Goal: Information Seeking & Learning: Understand process/instructions

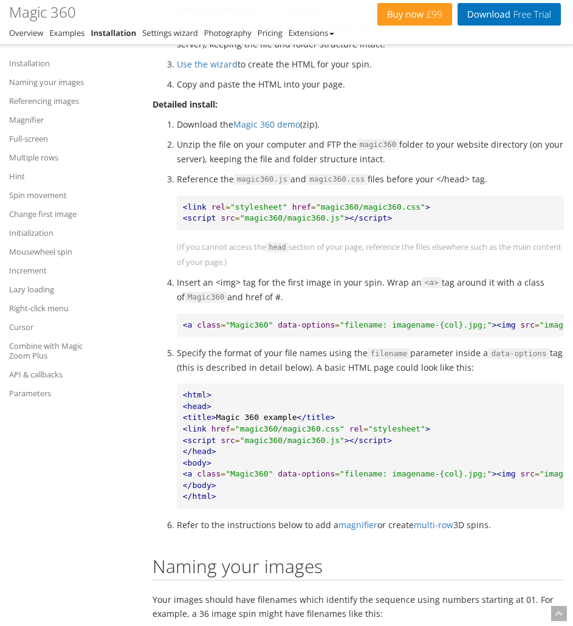
scroll to position [668, 0]
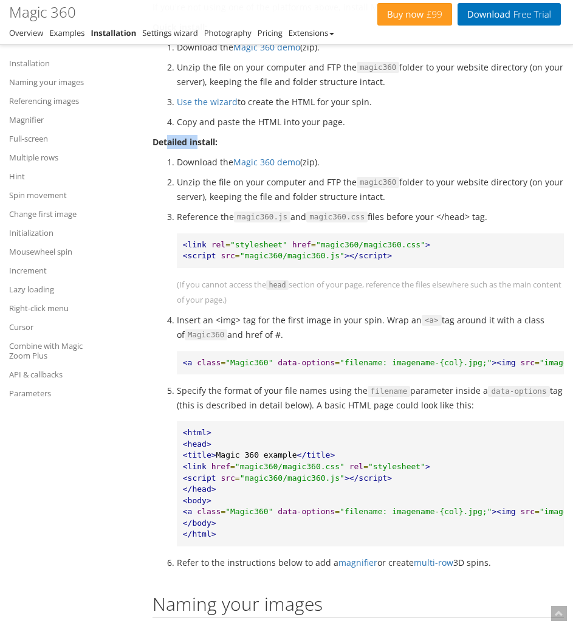
drag, startPoint x: 166, startPoint y: 145, endPoint x: 219, endPoint y: 144, distance: 53.5
click at [214, 146] on strong "Detailed install:" at bounding box center [185, 142] width 65 height 12
click at [219, 144] on p "Detailed install:" at bounding box center [358, 142] width 411 height 14
drag, startPoint x: 183, startPoint y: 175, endPoint x: 388, endPoint y: 197, distance: 205.9
click at [388, 197] on li "Unzip the file on your computer and FTP the magic360 folder to your website dir…" at bounding box center [370, 189] width 387 height 29
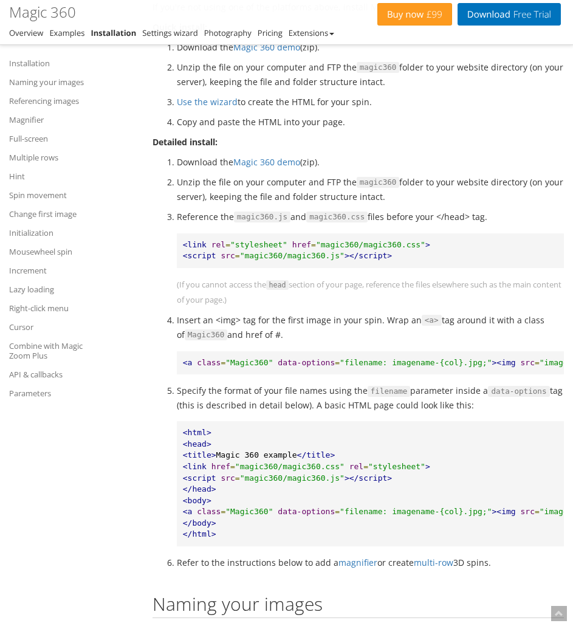
click at [388, 197] on li "Unzip the file on your computer and FTP the magic360 folder to your website dir…" at bounding box center [370, 189] width 387 height 29
drag, startPoint x: 391, startPoint y: 185, endPoint x: 424, endPoint y: 192, distance: 32.9
click at [424, 192] on li "Unzip the file on your computer and FTP the magic360 folder to your website dir…" at bounding box center [370, 189] width 387 height 29
click at [418, 187] on li "Unzip the file on your computer and FTP the magic360 folder to your website dir…" at bounding box center [370, 189] width 387 height 29
click at [366, 184] on span "magic360" at bounding box center [378, 182] width 43 height 11
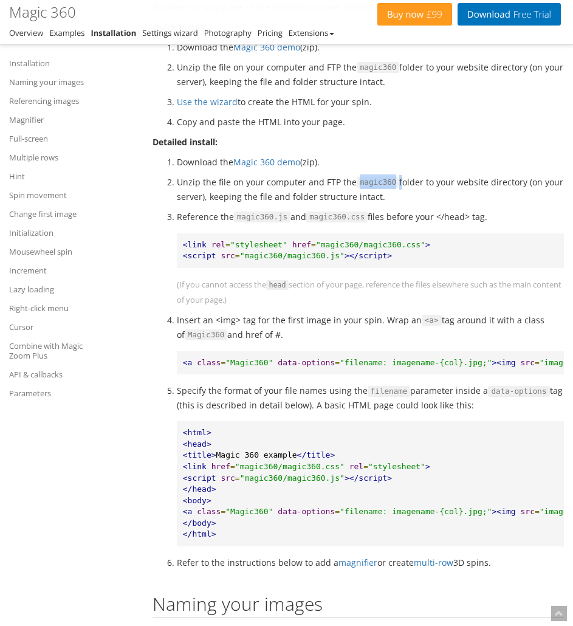
click at [366, 184] on span "magic360" at bounding box center [378, 182] width 43 height 11
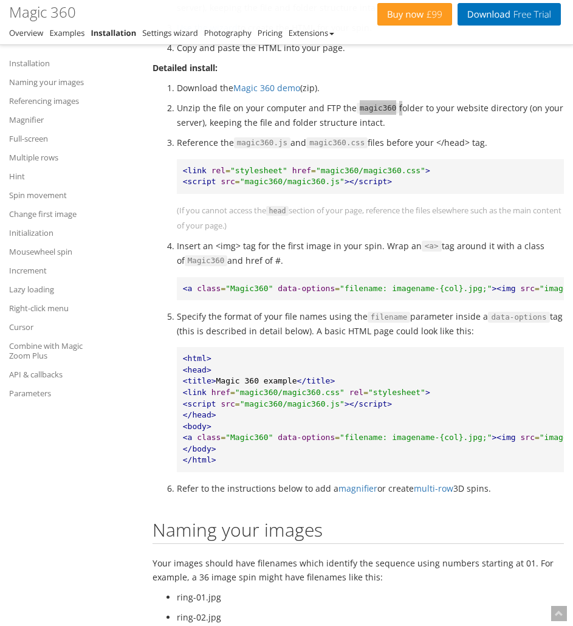
scroll to position [790, 0]
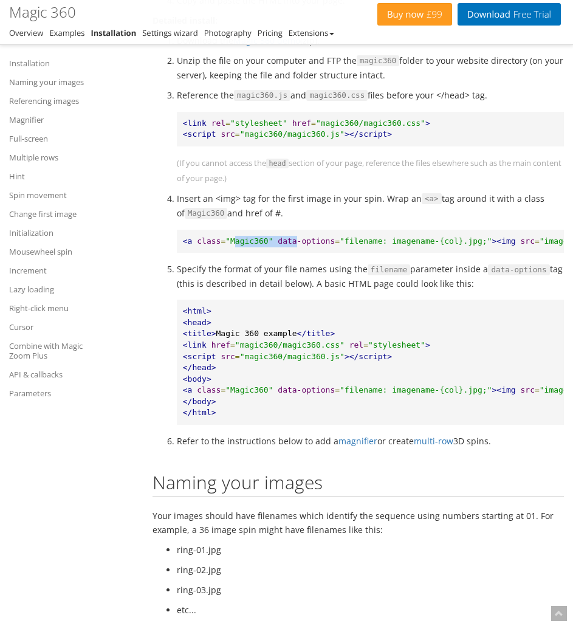
drag, startPoint x: 231, startPoint y: 240, endPoint x: 297, endPoint y: 238, distance: 65.6
click at [293, 239] on pre "<a class = "Magic360" data-options = "filename: imagename-{col}.jpg;" ><img src…" at bounding box center [370, 242] width 387 height 24
click at [297, 237] on span "data-options" at bounding box center [306, 240] width 57 height 9
drag, startPoint x: 341, startPoint y: 239, endPoint x: 367, endPoint y: 240, distance: 26.2
click at [365, 240] on span ""filename: imagename-{col}.jpg;"" at bounding box center [416, 240] width 152 height 9
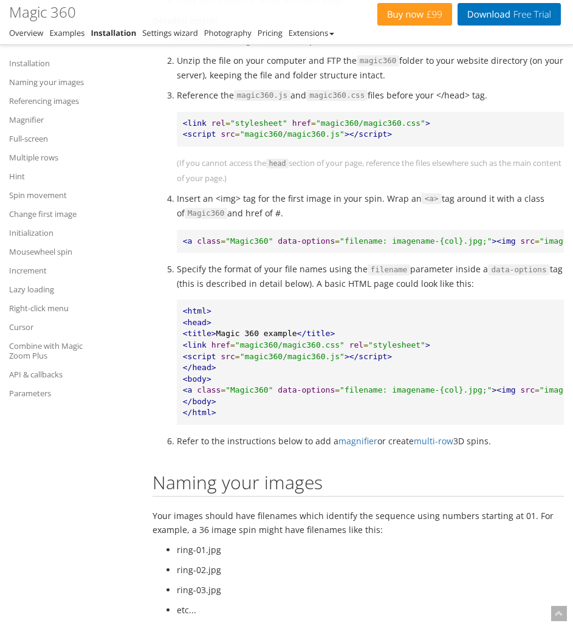
click at [374, 240] on span ""filename: imagename-{col}.jpg;"" at bounding box center [416, 240] width 152 height 9
click at [391, 241] on span ""filename: imagename-{col}.jpg;"" at bounding box center [416, 240] width 152 height 9
drag, startPoint x: 261, startPoint y: 200, endPoint x: 351, endPoint y: 213, distance: 91.4
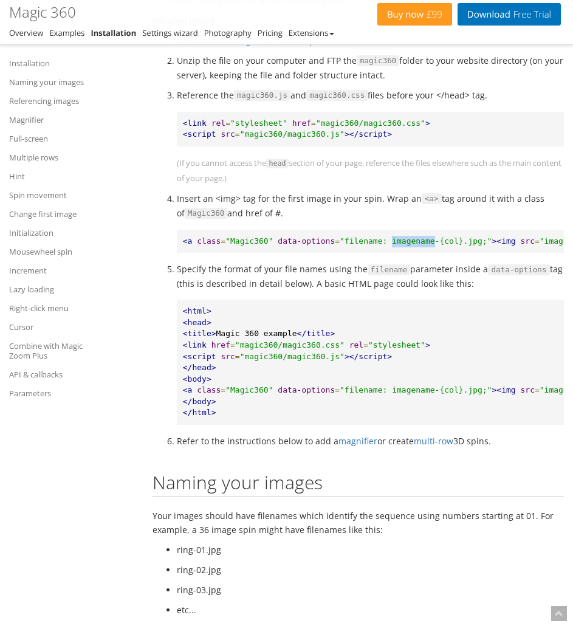
click at [351, 213] on li "Insert an <img> tag for the first image in your spin. Wrap an <a> tag around it…" at bounding box center [370, 205] width 387 height 29
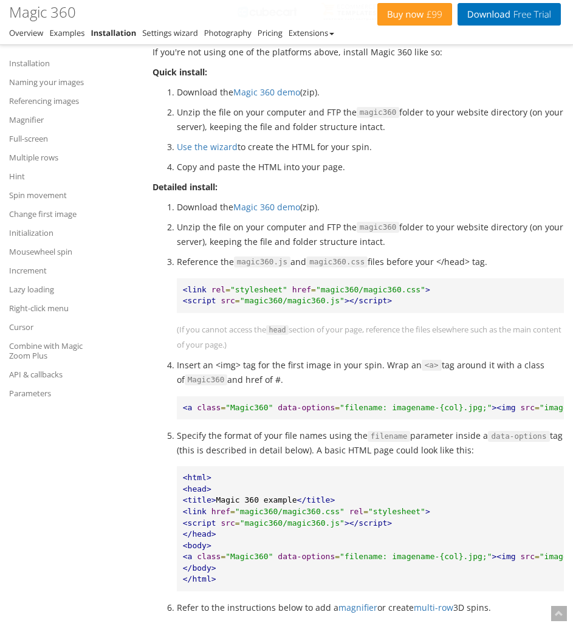
scroll to position [729, 0]
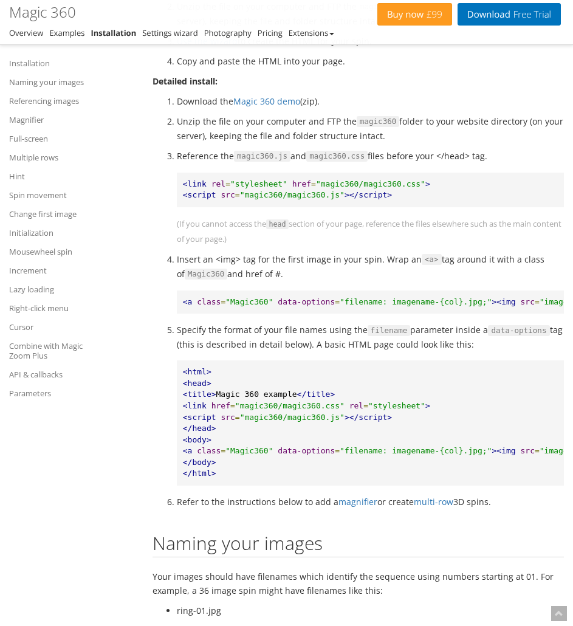
click at [355, 159] on span "magic360.css" at bounding box center [336, 156] width 61 height 11
click at [274, 154] on span "magic360.js" at bounding box center [262, 156] width 57 height 11
click at [270, 162] on p "Reference the magic360.js and magic360.css files before your </head> tag." at bounding box center [370, 156] width 387 height 15
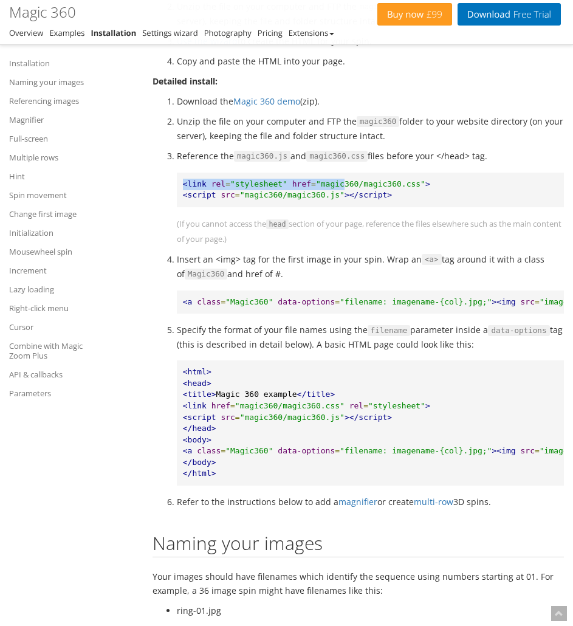
drag, startPoint x: 185, startPoint y: 182, endPoint x: 366, endPoint y: 190, distance: 181.9
click at [362, 190] on pre "<link rel = "stylesheet" href = "magic360/magic360.css" > <script src = "magic3…" at bounding box center [370, 190] width 387 height 35
click at [380, 191] on pre "<link rel = "stylesheet" href = "magic360/magic360.css" > <script src = "magic3…" at bounding box center [370, 190] width 387 height 35
drag, startPoint x: 379, startPoint y: 193, endPoint x: 187, endPoint y: 174, distance: 192.3
click at [187, 174] on pre "<link rel = "stylesheet" href = "magic360/magic360.css" > <script src = "magic3…" at bounding box center [370, 190] width 387 height 35
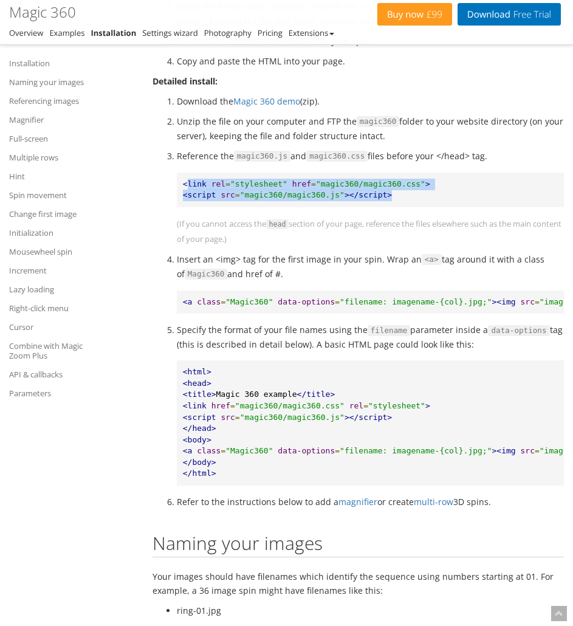
click at [187, 174] on pre "<link rel = "stylesheet" href = "magic360/magic360.css" > <script src = "magic3…" at bounding box center [370, 190] width 387 height 35
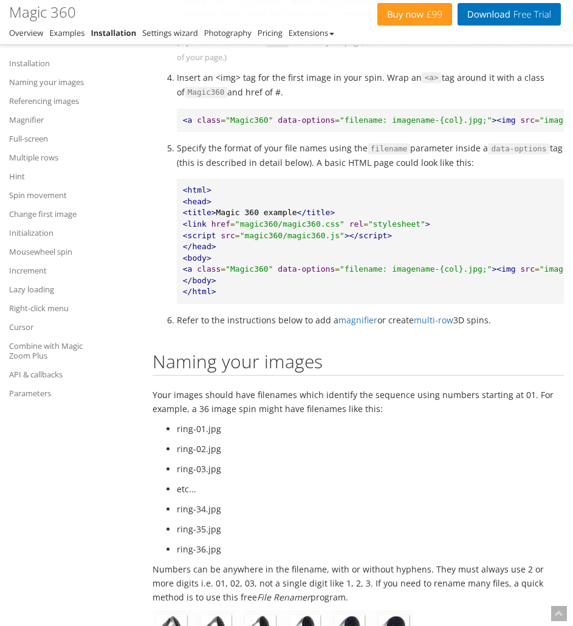
scroll to position [911, 0]
